Goal: Task Accomplishment & Management: Complete application form

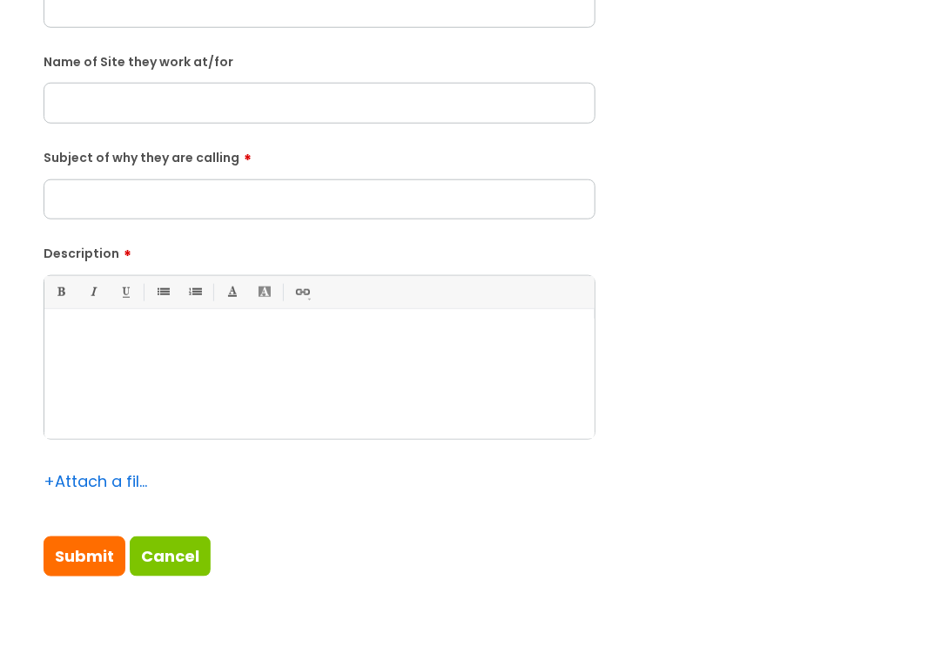
scroll to position [522, 0]
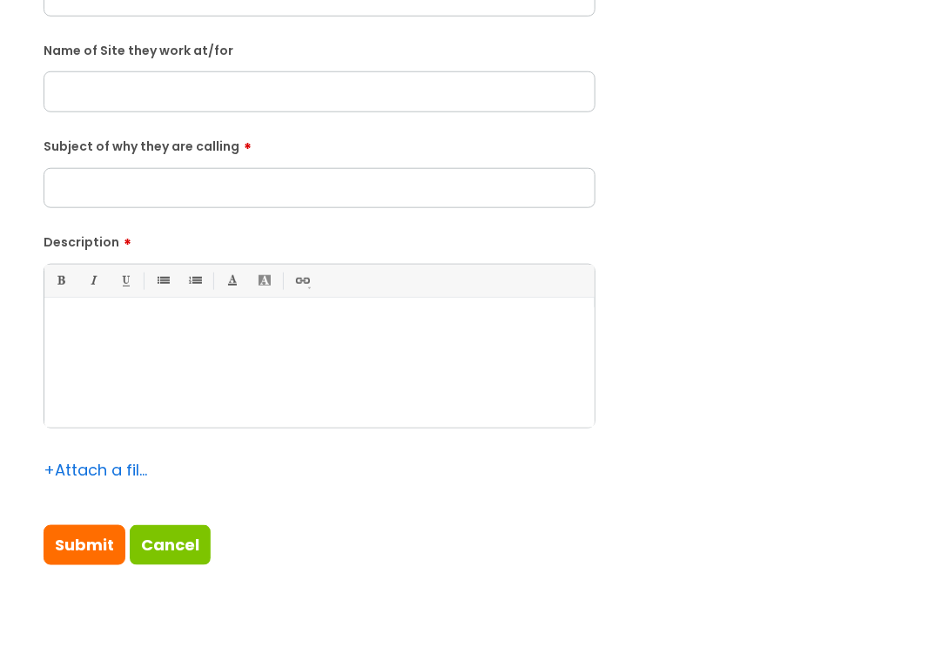
click at [160, 450] on div "Bold (Ctrl-B) Italic (Ctrl-I) Underline(Ctrl-U) • Unordered List (Ctrl-Shift-7)…" at bounding box center [320, 385] width 552 height 242
click at [190, 406] on div at bounding box center [319, 367] width 550 height 120
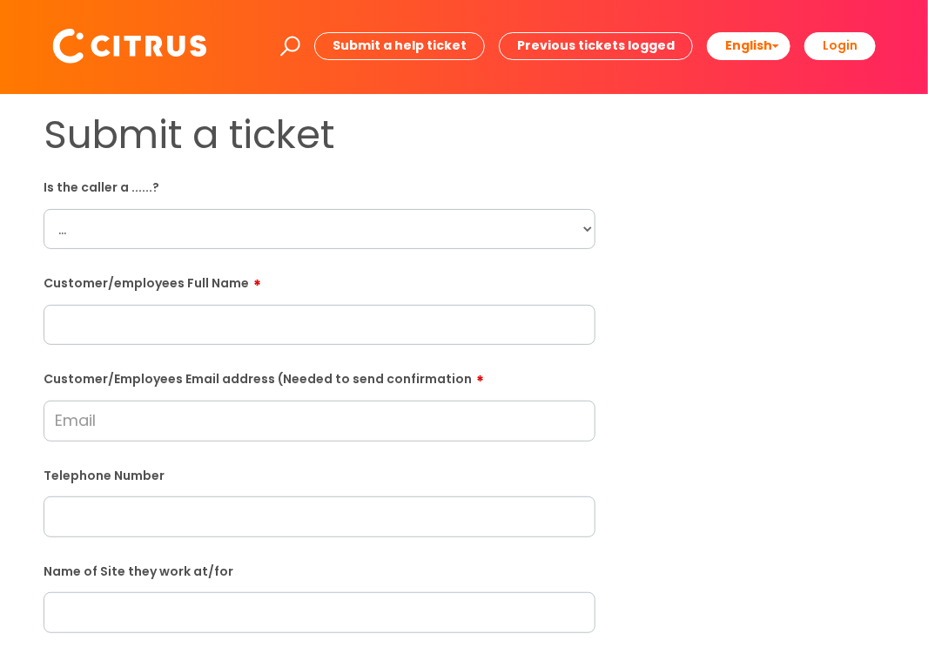
scroll to position [0, 0]
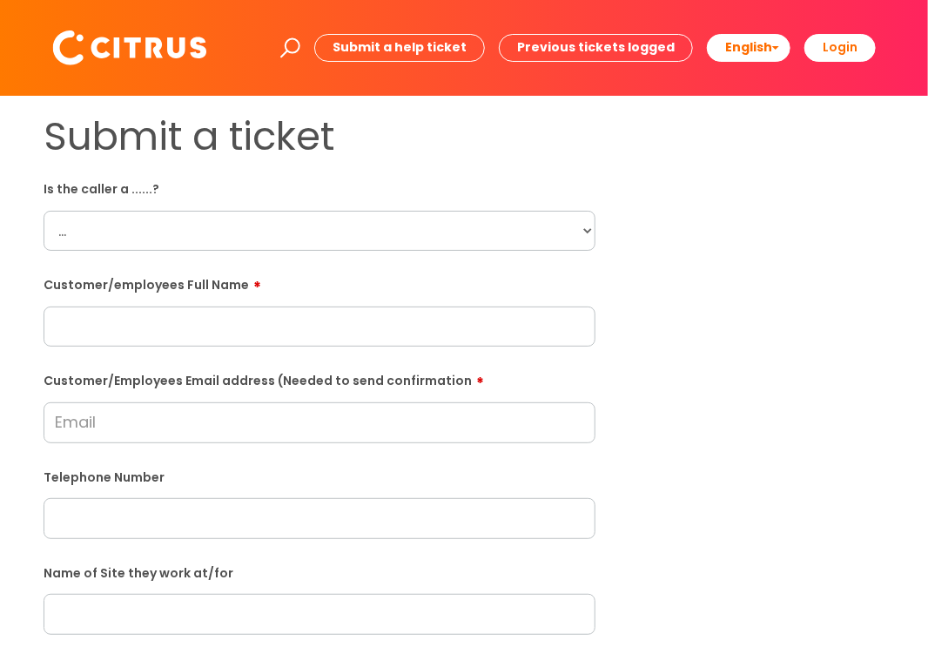
click at [221, 218] on select "... Citrus Customer Citrus Employee [DEMOGRAPHIC_DATA] Supplier" at bounding box center [320, 231] width 552 height 40
select select "Citrus Employee"
click at [44, 211] on select "... Citrus Customer Citrus Employee [DEMOGRAPHIC_DATA] Supplier" at bounding box center [320, 231] width 552 height 40
click at [138, 335] on input "text" at bounding box center [320, 327] width 552 height 40
paste input "[PERSON_NAME]"
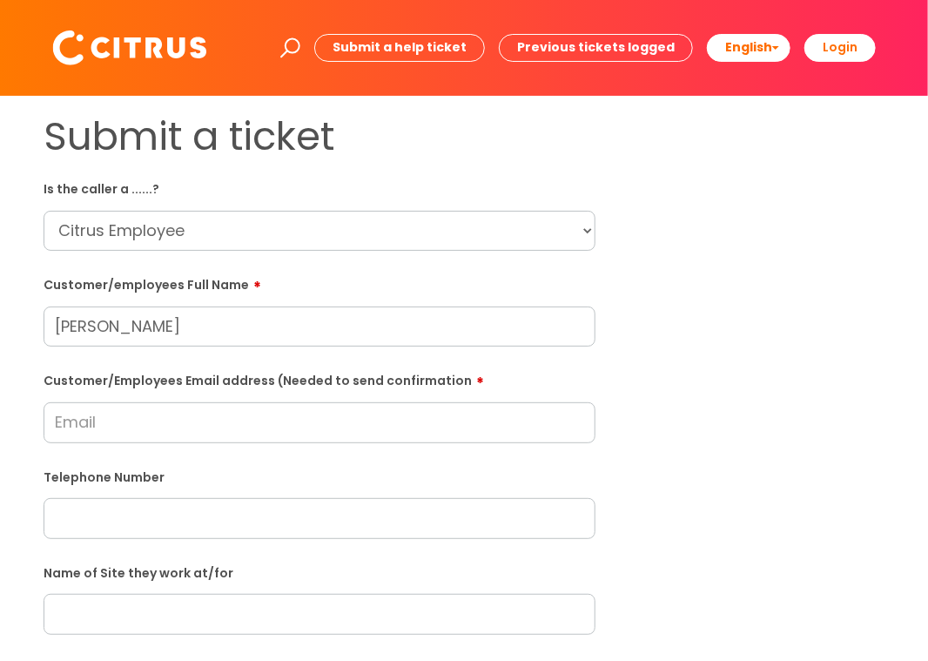
type input "[PERSON_NAME]"
drag, startPoint x: 647, startPoint y: 391, endPoint x: 331, endPoint y: 420, distance: 317.4
click at [647, 392] on div "Submit a ticket Is the caller a ......? ... Citrus Customer Citrus Employee [DE…" at bounding box center [463, 614] width 867 height 1002
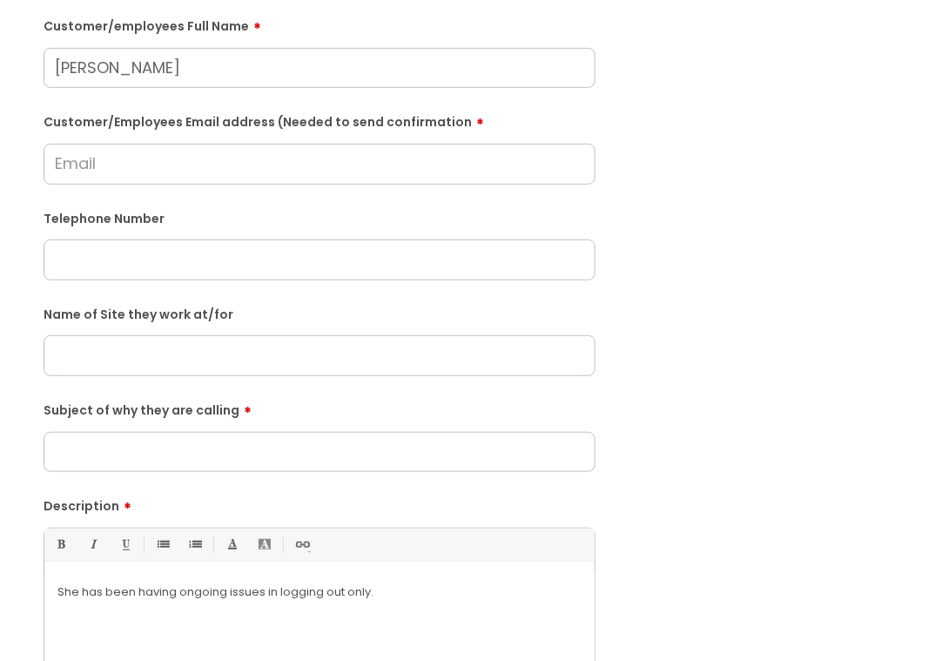
scroll to position [261, 0]
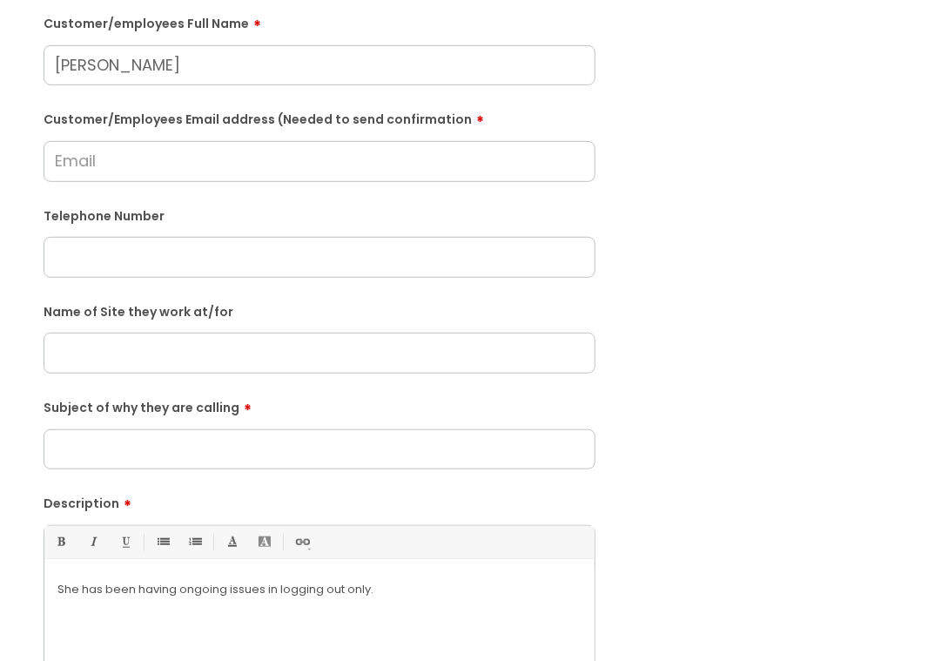
click at [190, 361] on input "text" at bounding box center [320, 353] width 552 height 40
type input "Seagrass"
drag, startPoint x: 103, startPoint y: 246, endPoint x: 108, endPoint y: 237, distance: 10.2
click at [104, 246] on input "text" at bounding box center [320, 257] width 552 height 40
paste input "07908424110"
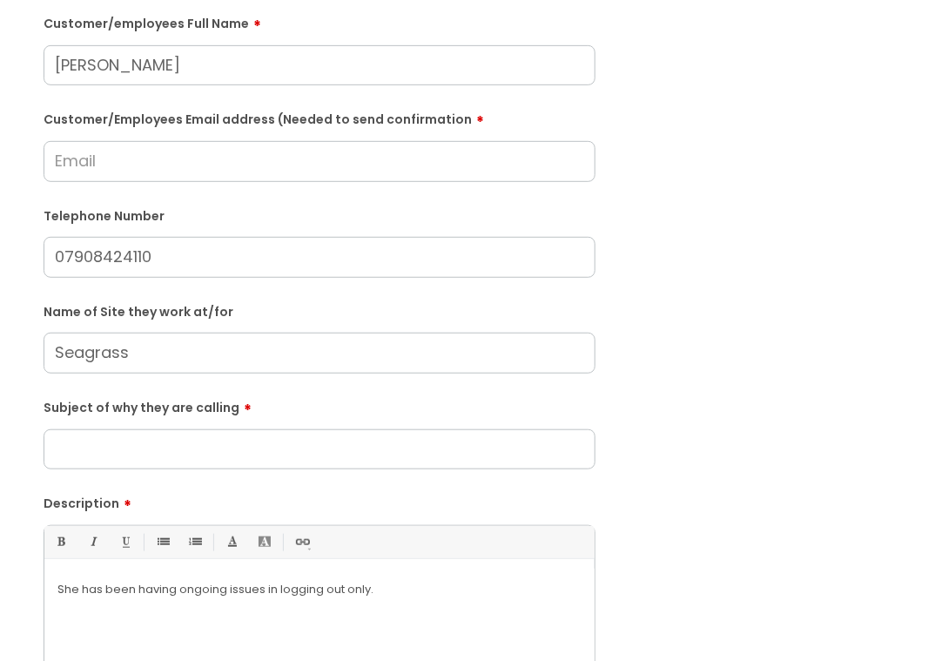
type input "07908424110"
click at [102, 170] on input "Customer/Employees Email address (Needed to send confirmation" at bounding box center [320, 161] width 552 height 40
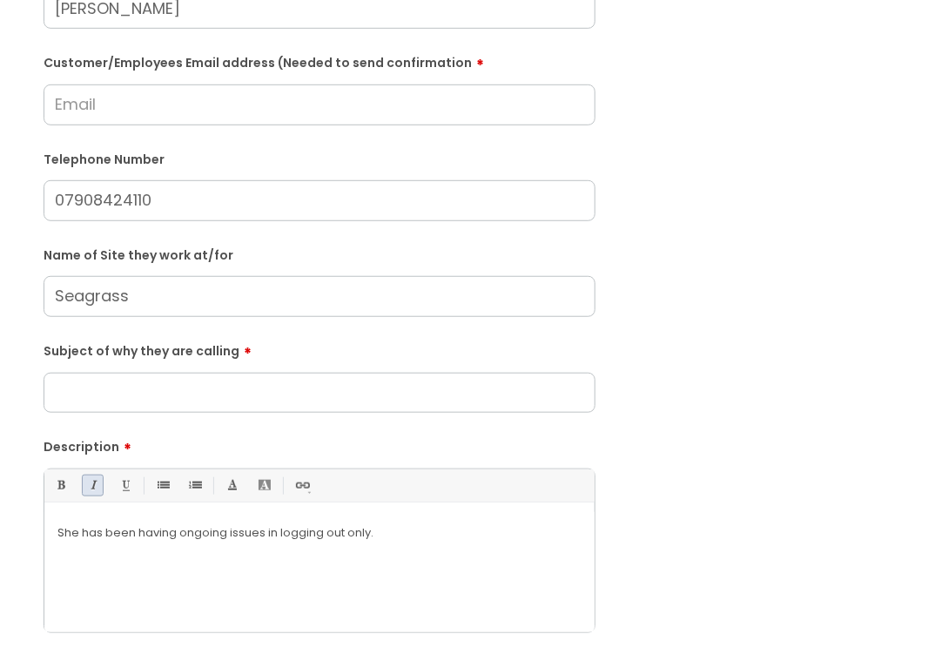
scroll to position [348, 0]
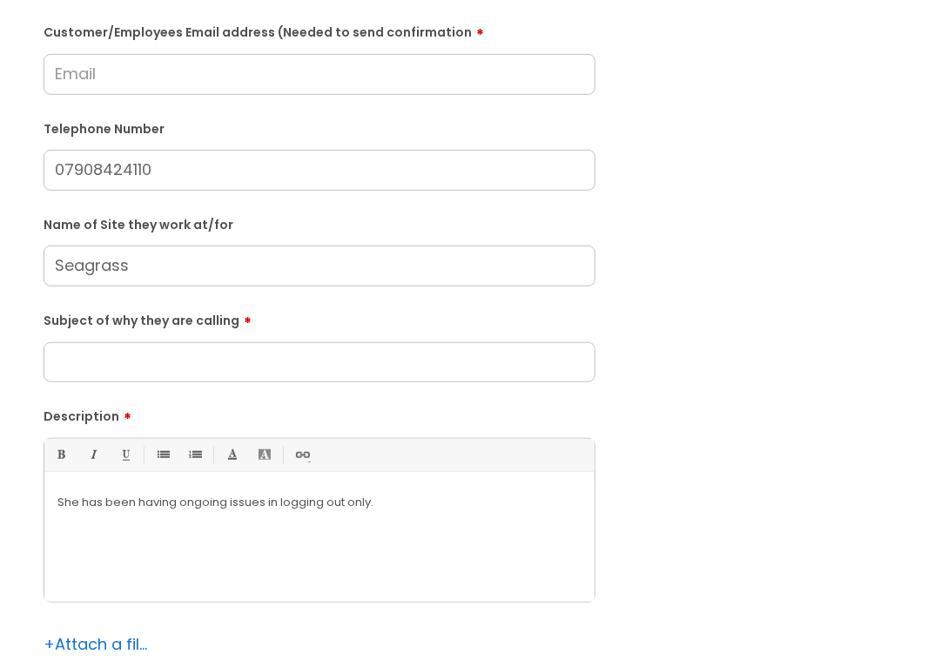
click at [111, 349] on input "Subject of why they are calling" at bounding box center [320, 362] width 552 height 40
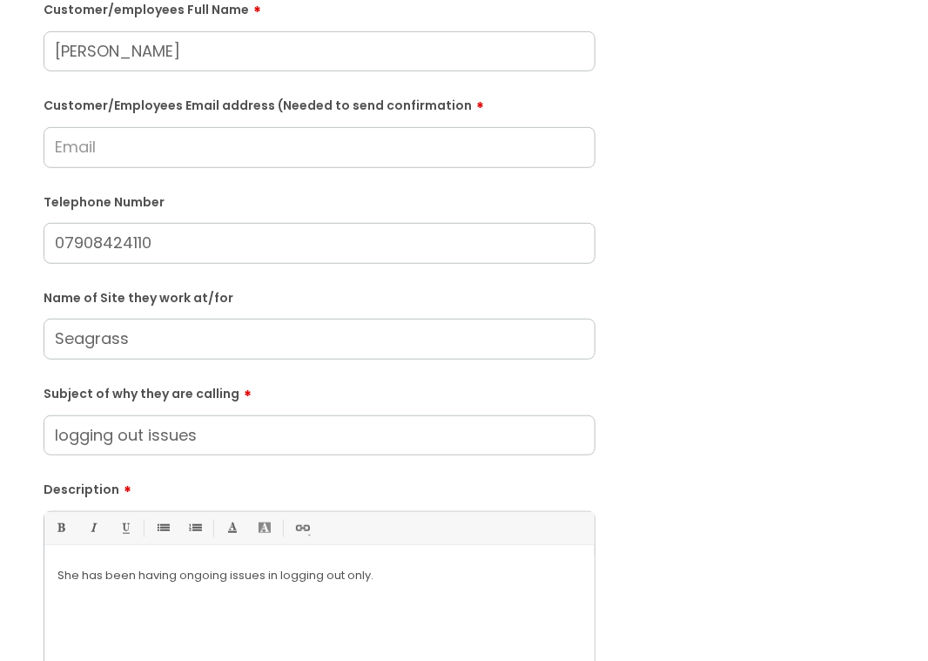
scroll to position [174, 0]
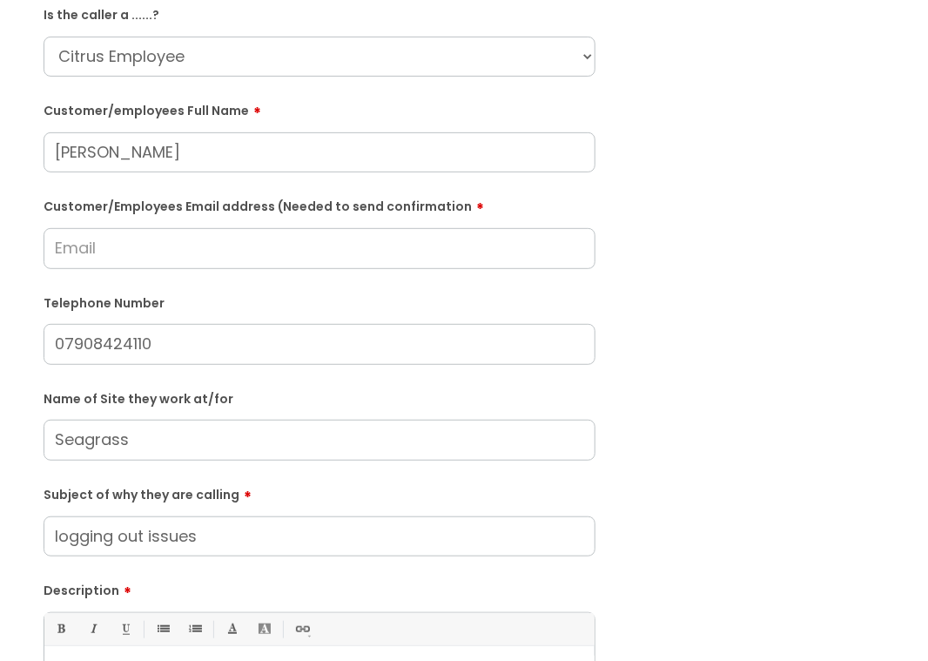
type input "logging out issues"
click at [129, 246] on input "Customer/Employees Email address (Needed to send confirmation" at bounding box center [320, 248] width 552 height 40
click at [127, 249] on input "[EMAIL_ADDRESS][DOMAIN_NAME]" at bounding box center [320, 248] width 552 height 40
type input "[EMAIL_ADDRESS][DOMAIN_NAME]"
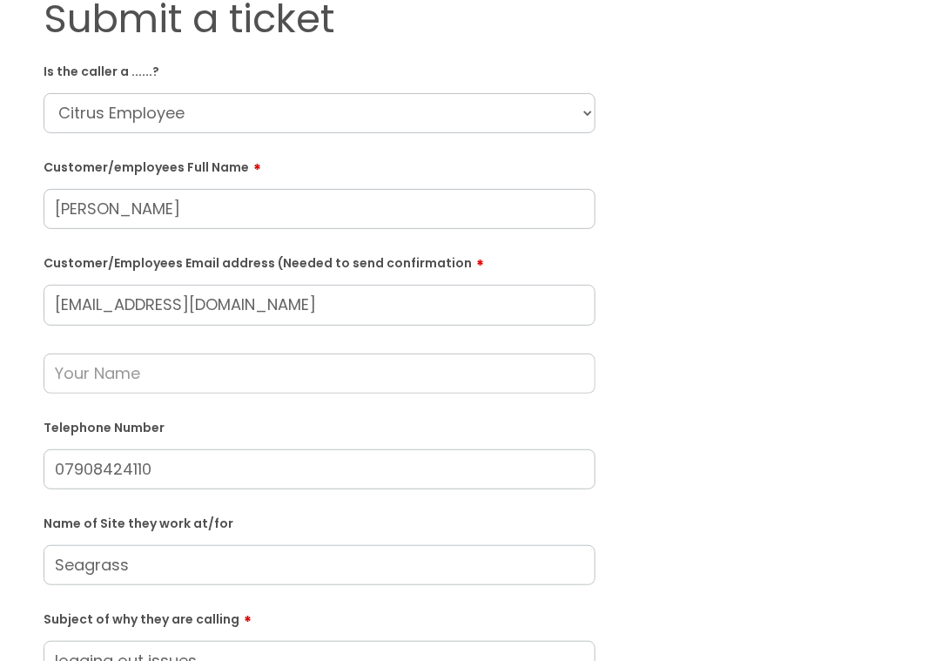
scroll to position [87, 0]
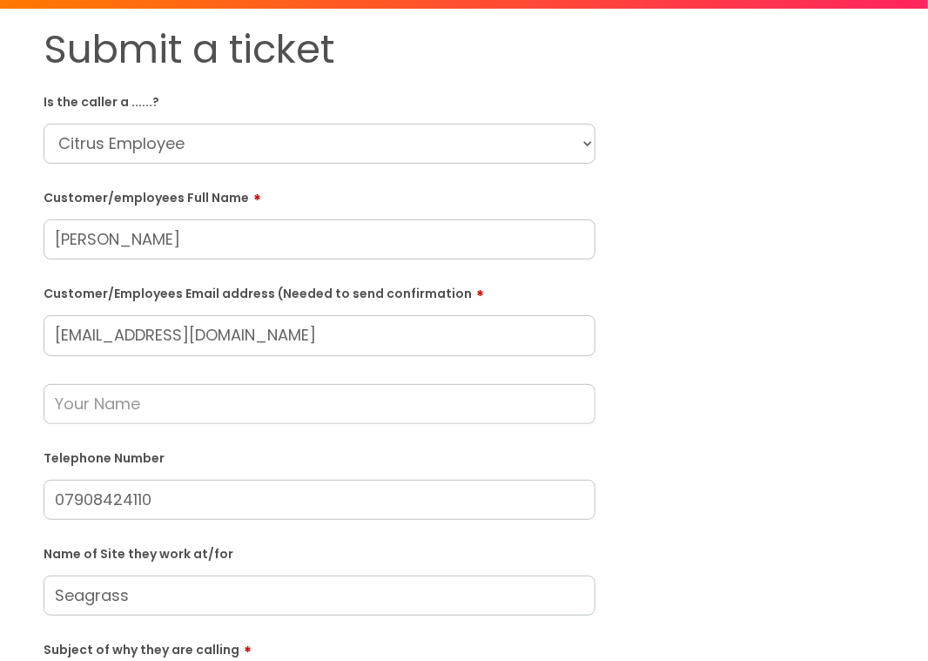
click at [144, 238] on input "[PERSON_NAME]" at bounding box center [320, 239] width 552 height 40
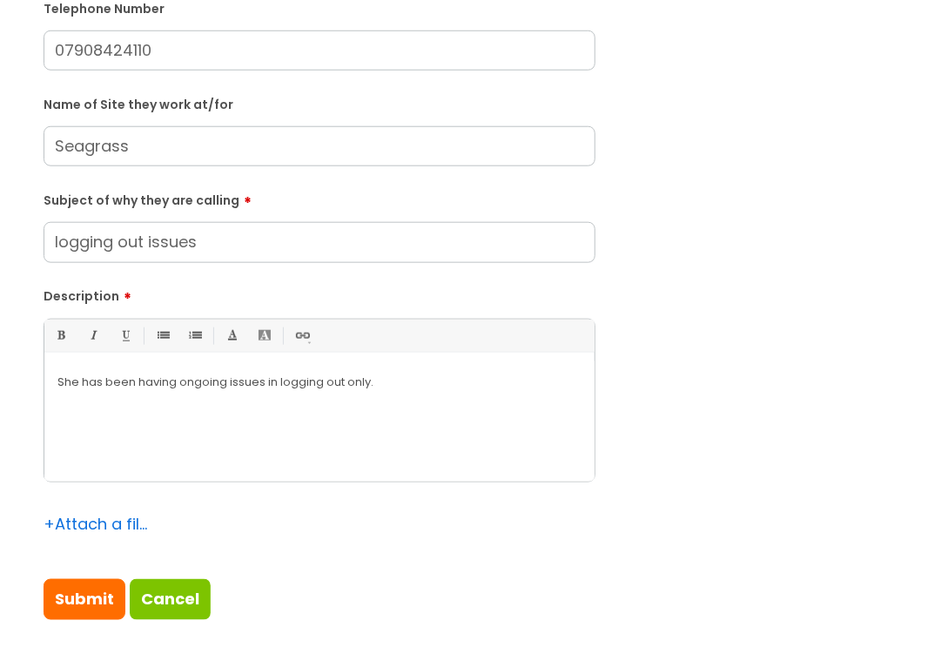
scroll to position [697, 0]
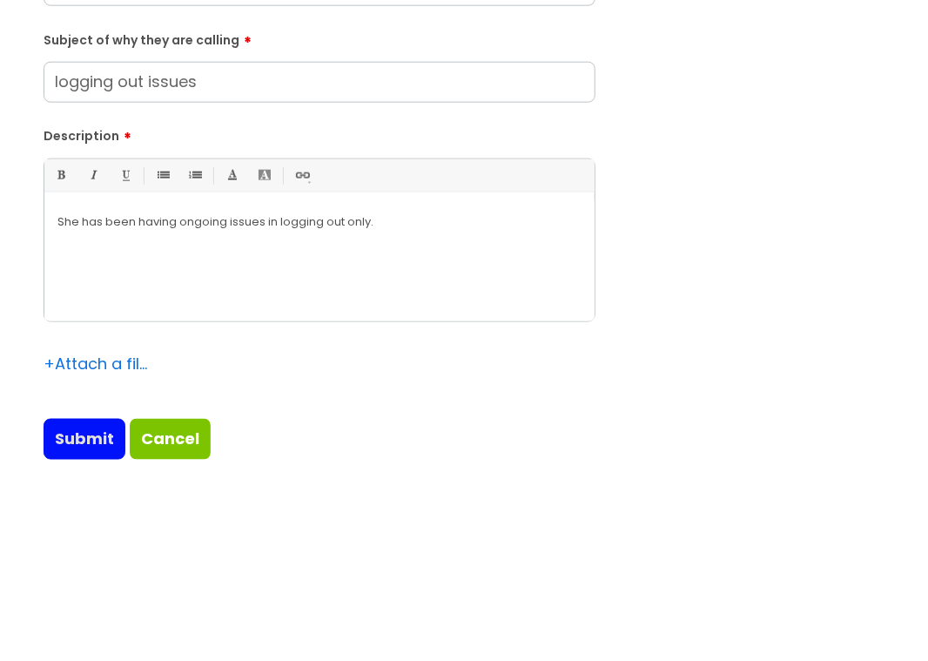
type input "[PERSON_NAME]"
click at [85, 435] on input "Submit" at bounding box center [85, 439] width 82 height 40
type input "Please Wait..."
